Goal: Obtain resource: Download file/media

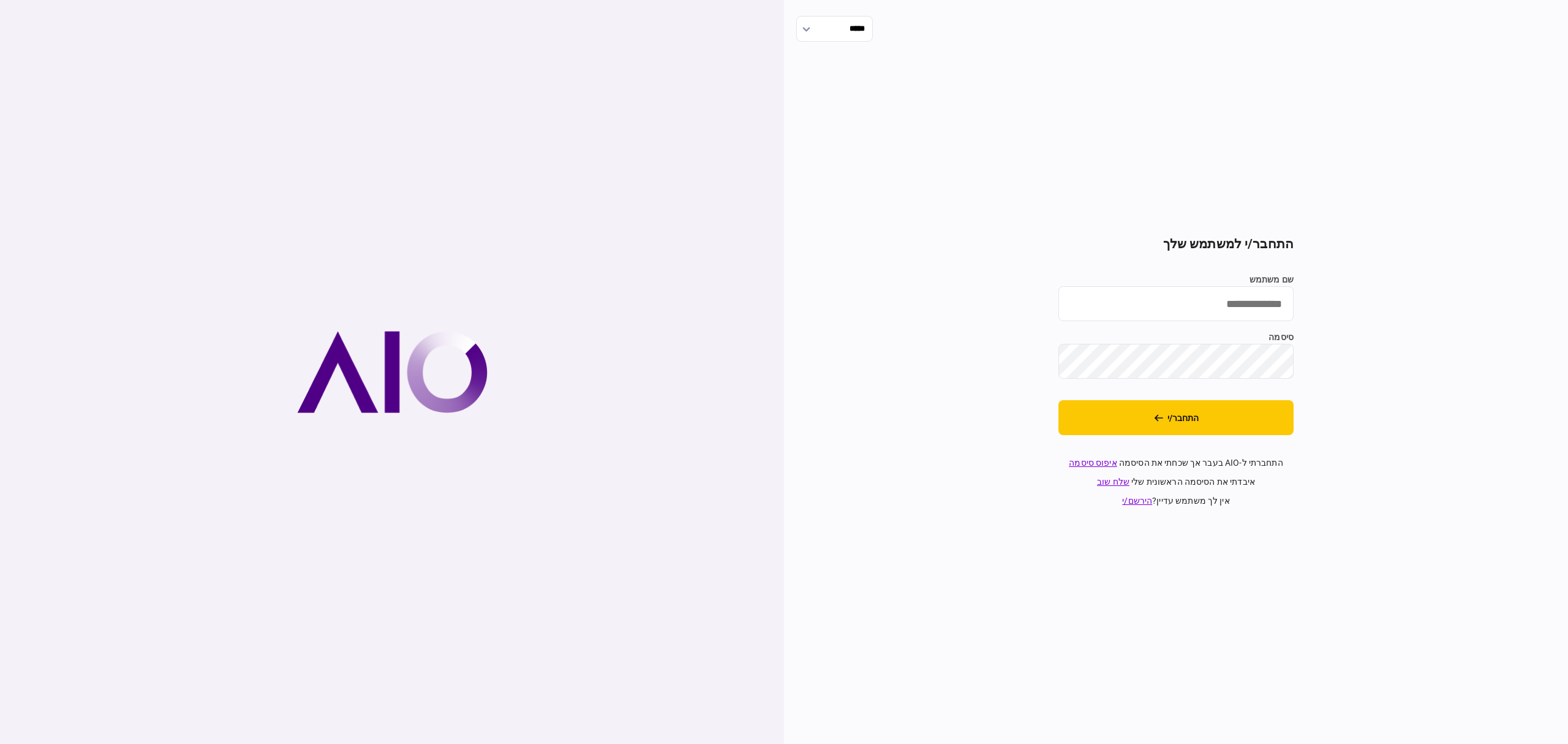
type input "**********"
click at [1213, 417] on button "התחבר/י" at bounding box center [1176, 417] width 235 height 35
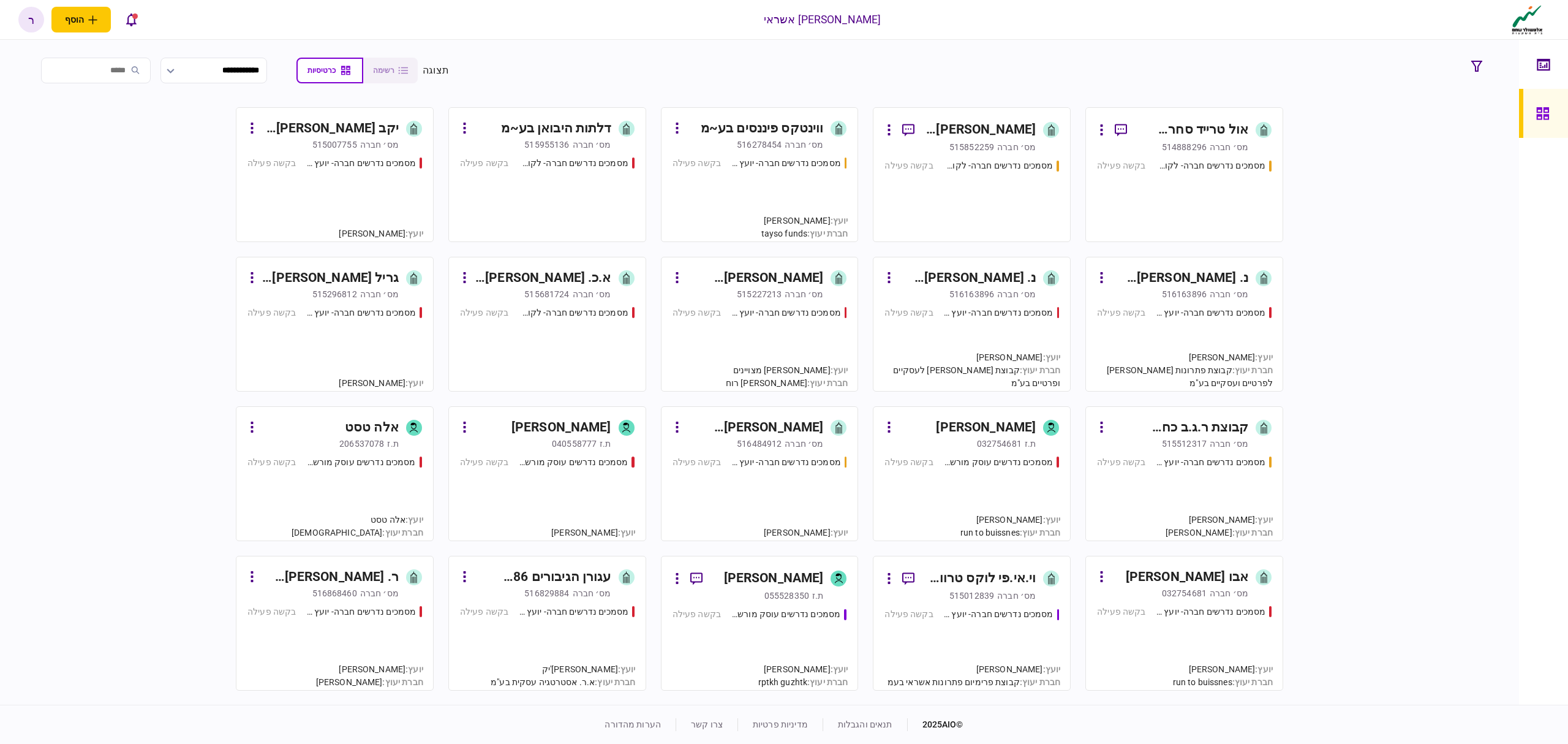
click at [1010, 131] on div "[PERSON_NAME] הקוטב הצפוני בע~מ" at bounding box center [980, 130] width 112 height 20
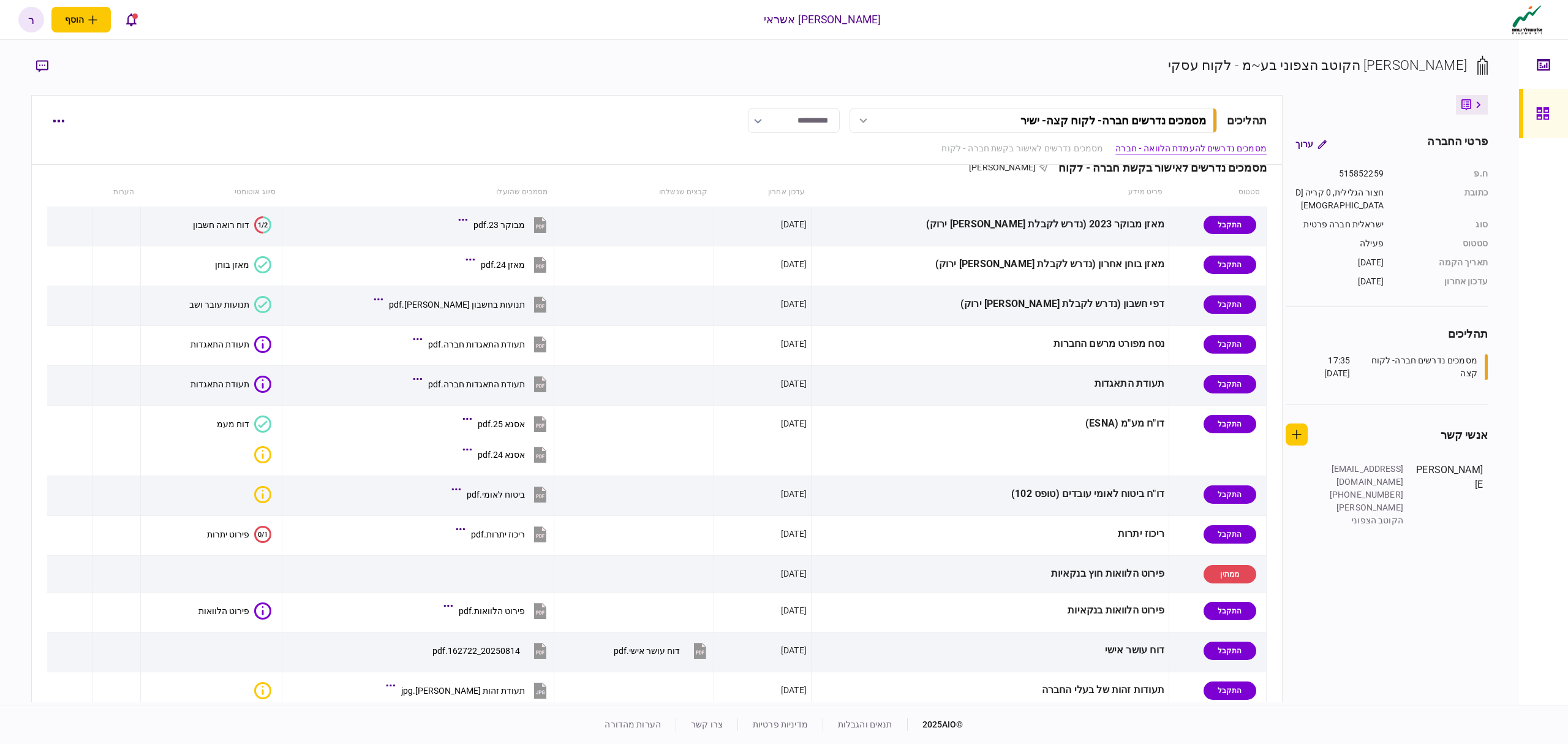
scroll to position [163, 0]
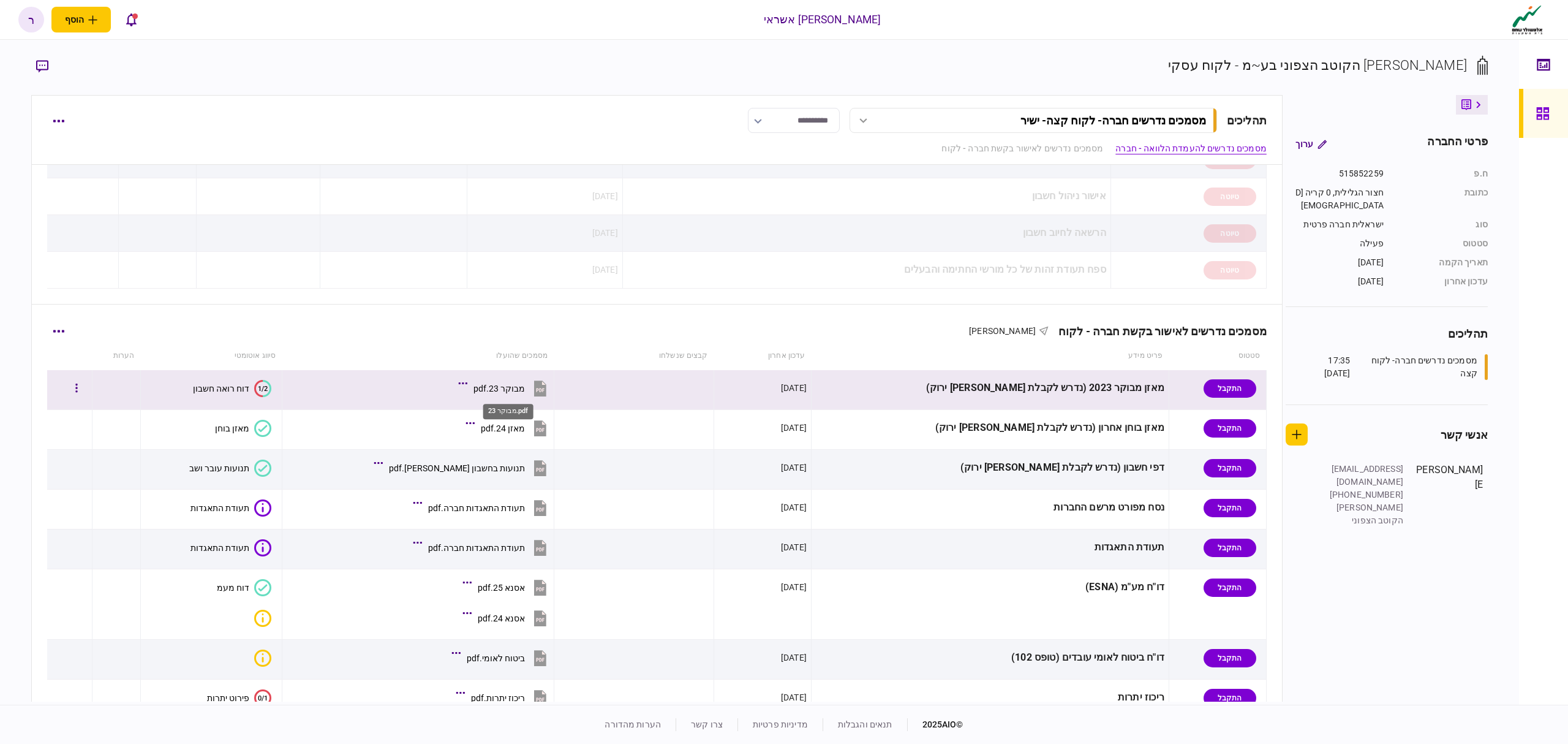
click at [513, 392] on div "מבוקר 23.pdf" at bounding box center [499, 388] width 52 height 10
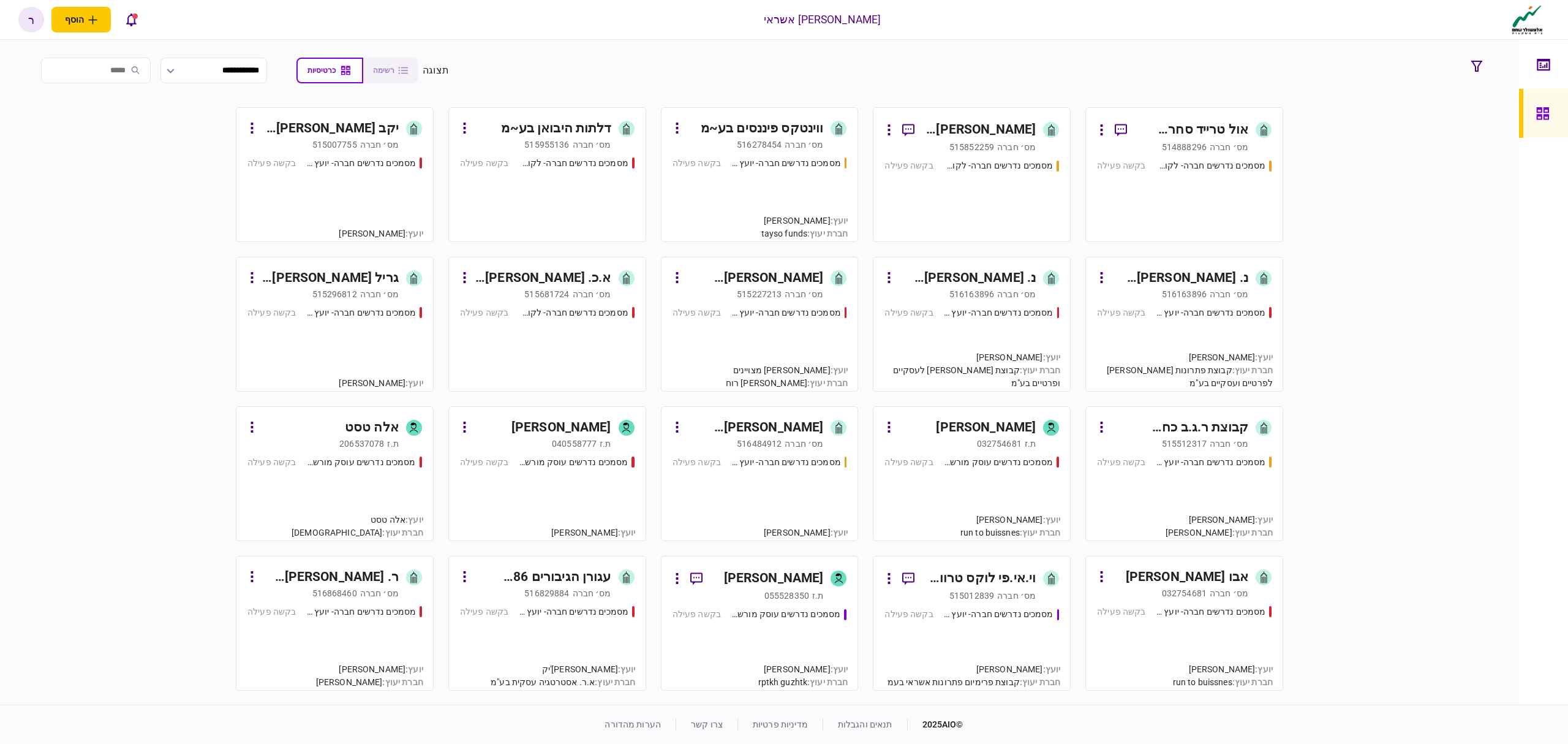
click at [1199, 130] on div "אול טרייד סחר מתכות בע~מ" at bounding box center [1192, 130] width 112 height 20
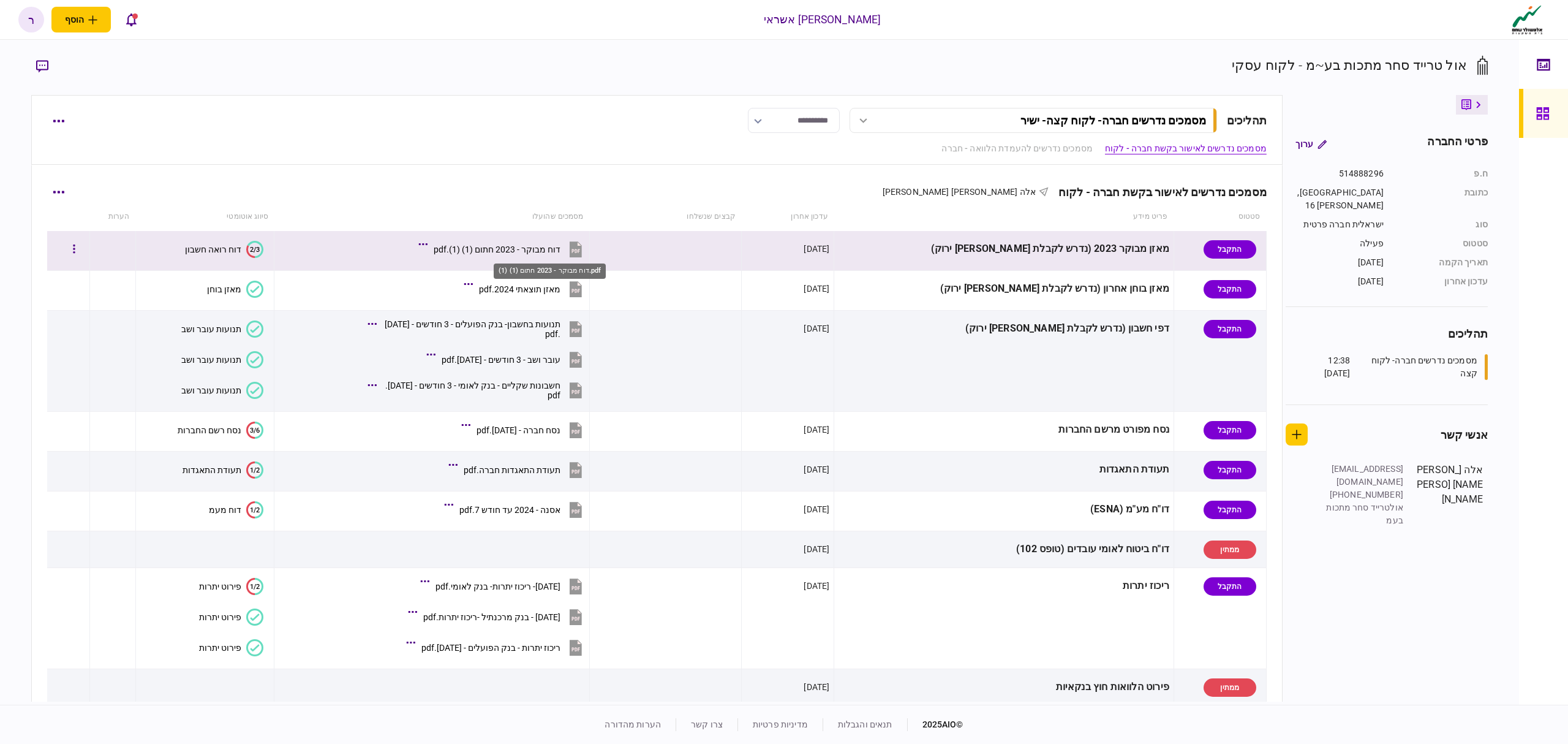
click at [560, 249] on div "דוח מבוקר - 2023 חתום (1) (1).pdf" at bounding box center [497, 249] width 127 height 10
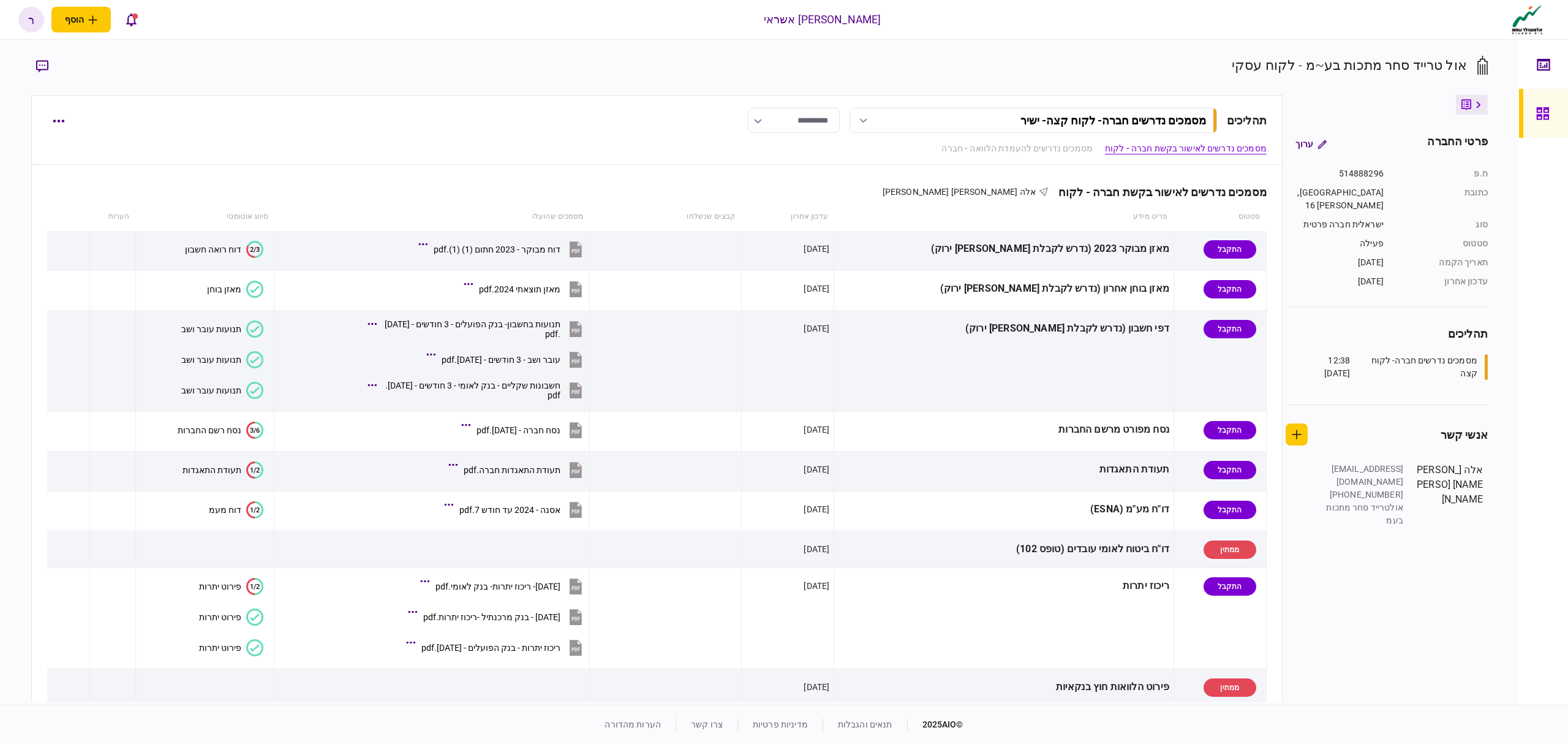
click at [1539, 107] on icon at bounding box center [1542, 113] width 13 height 13
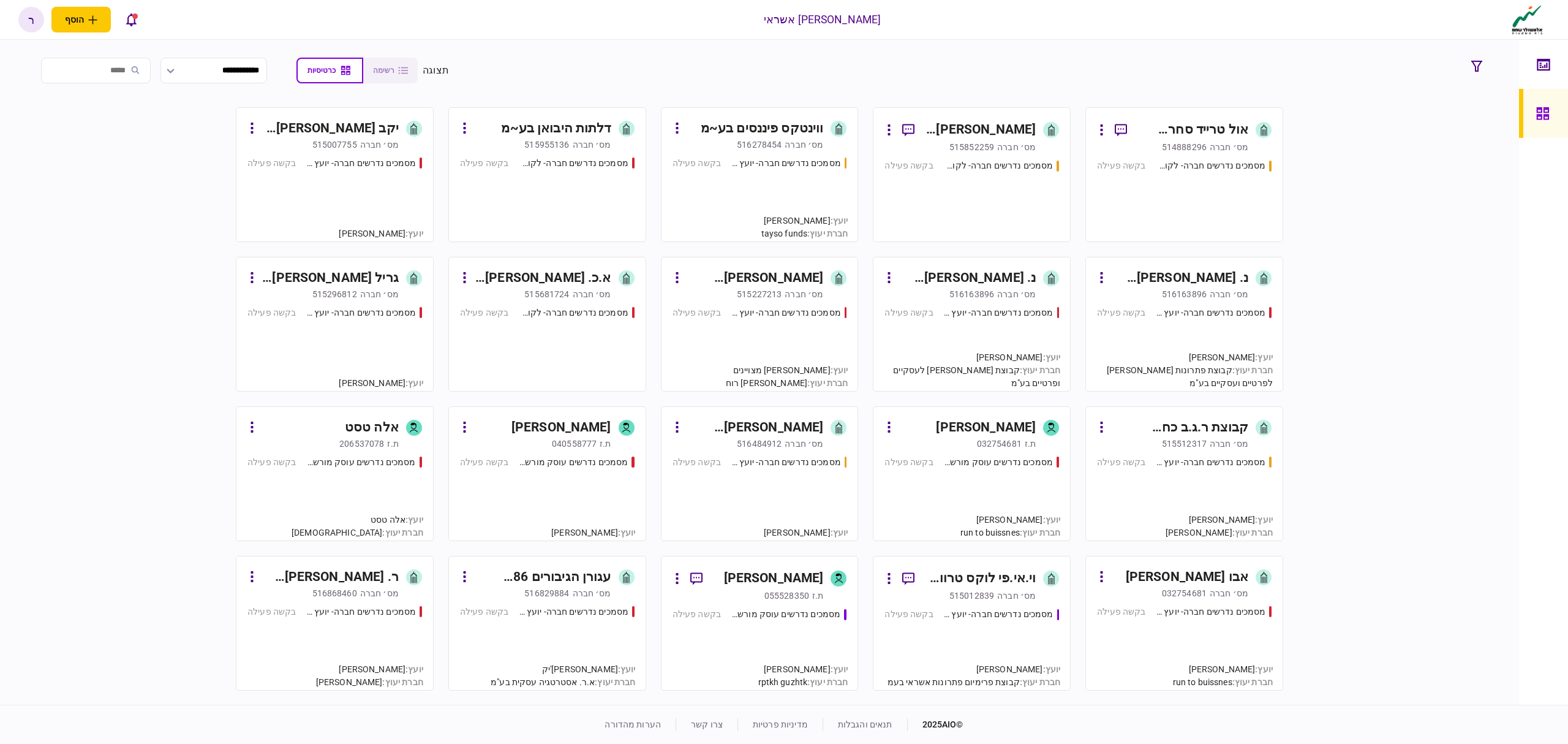
click at [770, 129] on div "ווינטקס פיננסים בע~מ" at bounding box center [763, 128] width 123 height 20
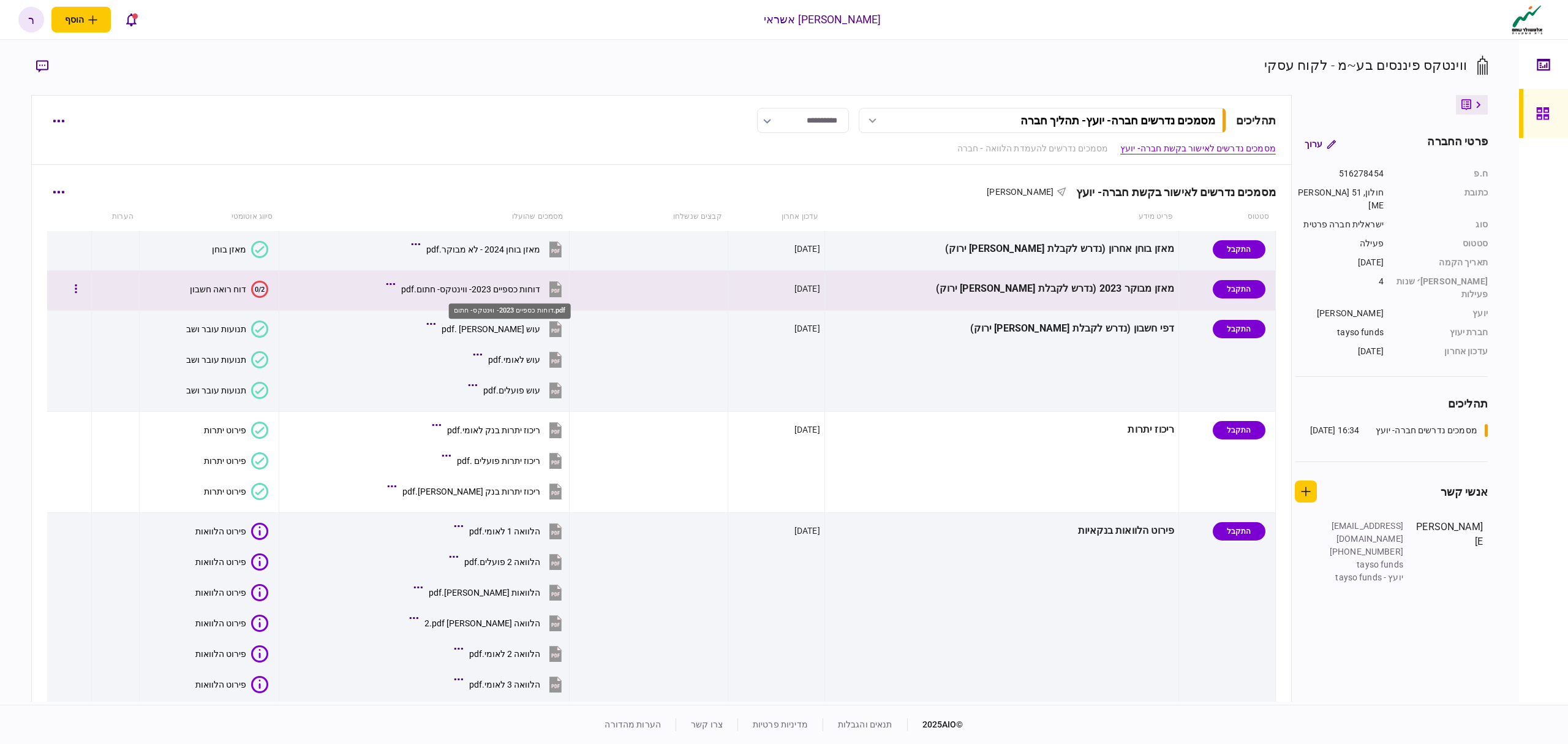
click at [541, 288] on div "דוחות כספיים 2023- ווינטקס- חתום.pdf" at bounding box center [471, 289] width 139 height 10
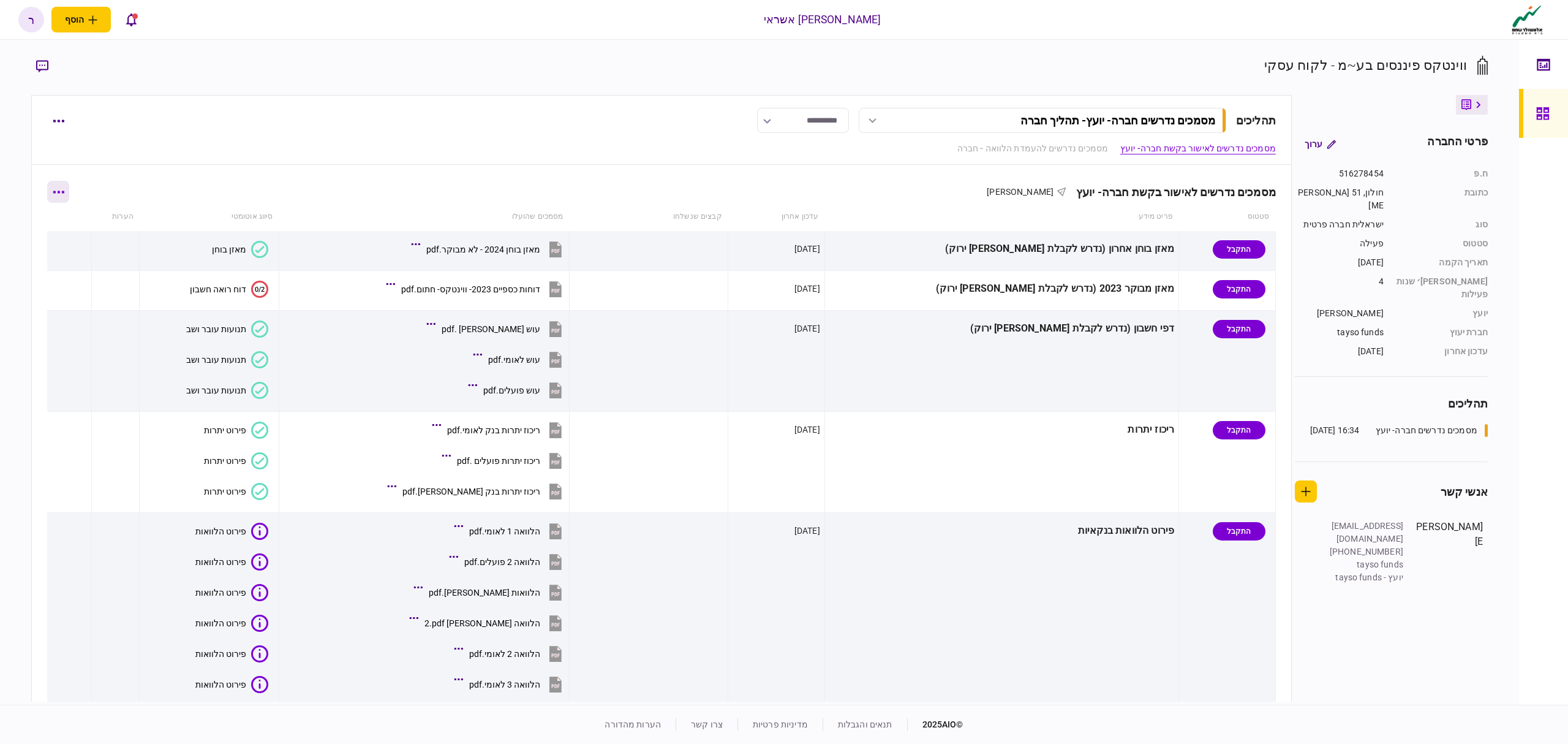
click at [66, 186] on button "button" at bounding box center [58, 191] width 22 height 22
click at [93, 299] on span "הורד מסמכים" at bounding box center [68, 298] width 56 height 15
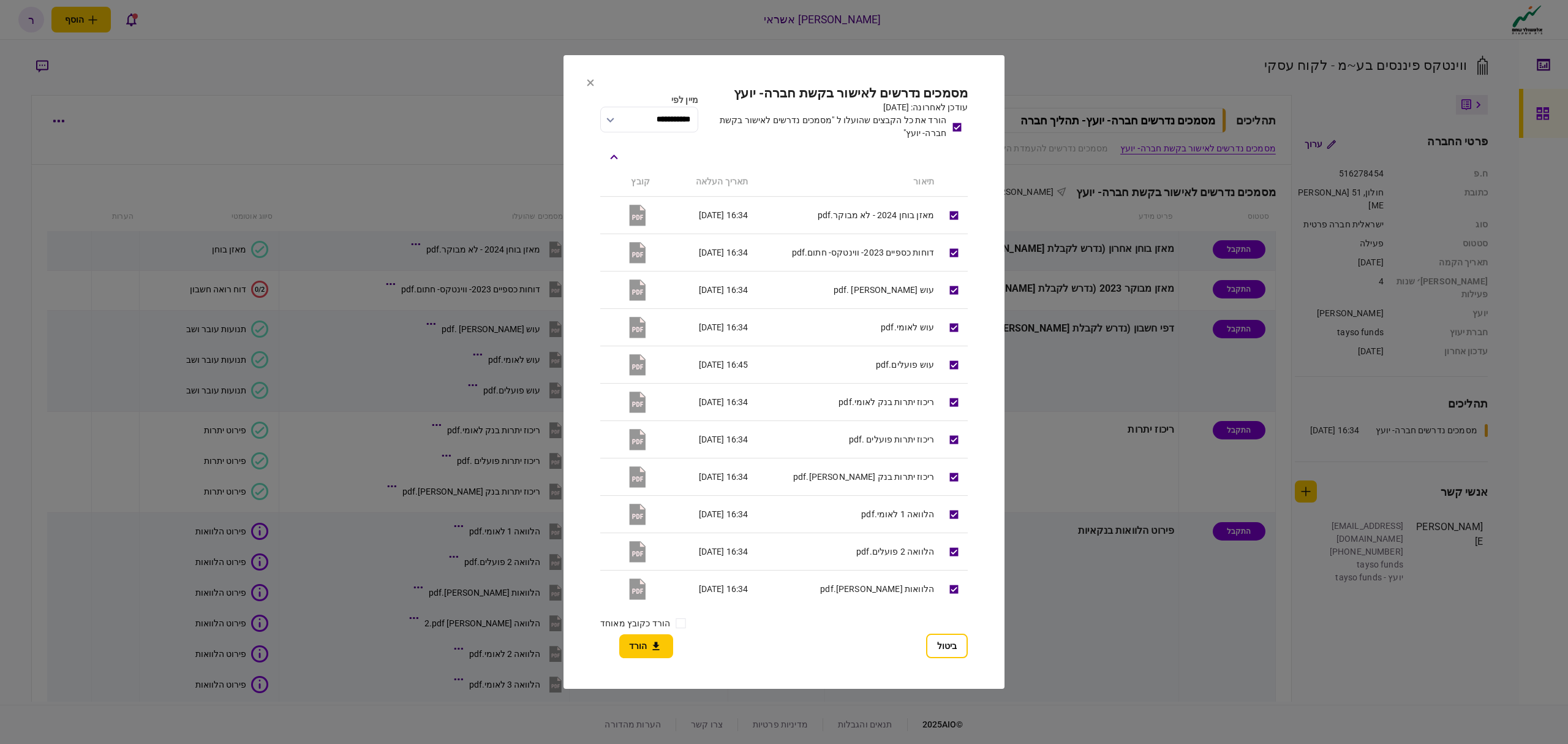
drag, startPoint x: 655, startPoint y: 645, endPoint x: 645, endPoint y: 646, distance: 10.0
click at [653, 646] on icon "button" at bounding box center [655, 646] width 7 height 8
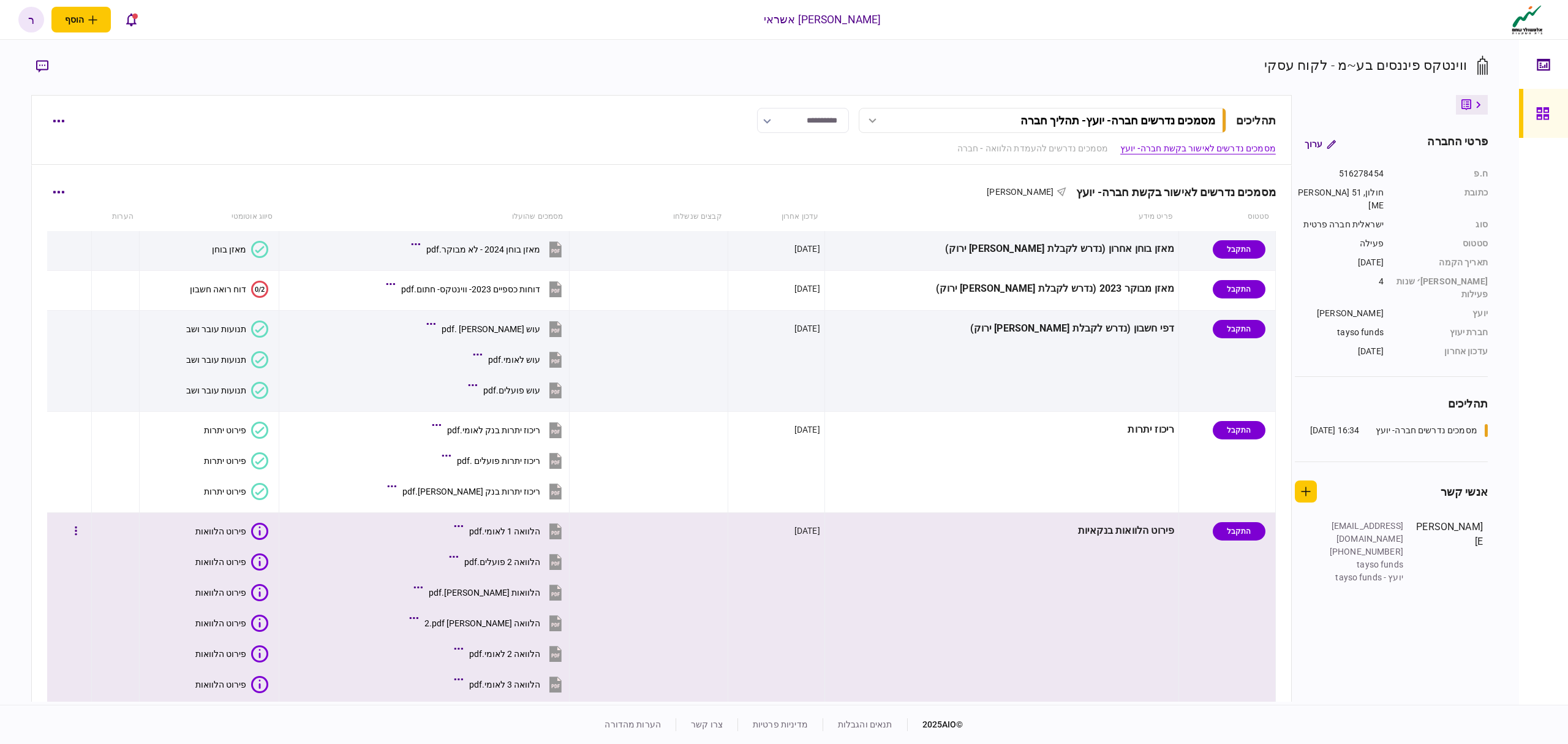
scroll to position [327, 0]
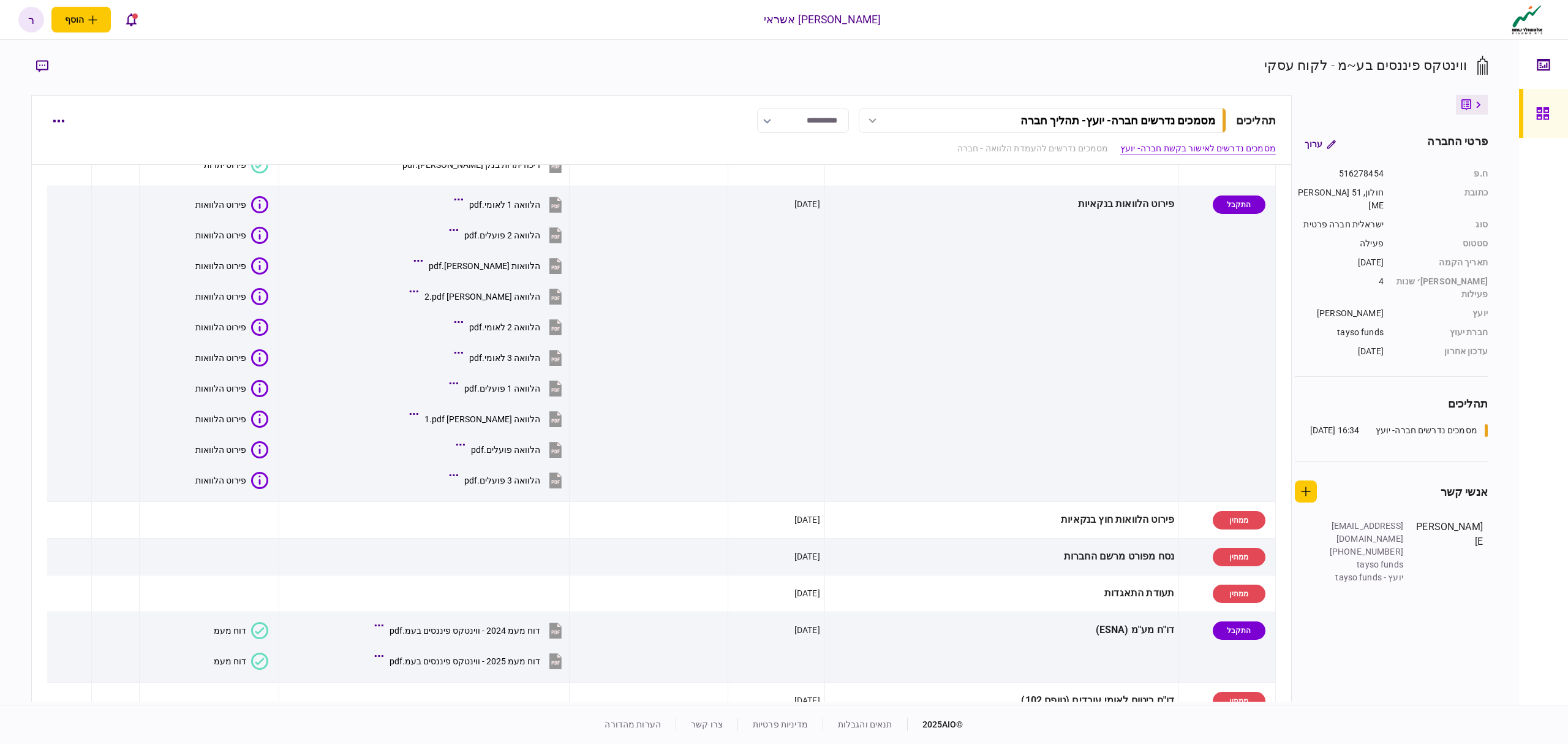
click at [1548, 113] on icon at bounding box center [1542, 113] width 13 height 14
